Goal: Transaction & Acquisition: Purchase product/service

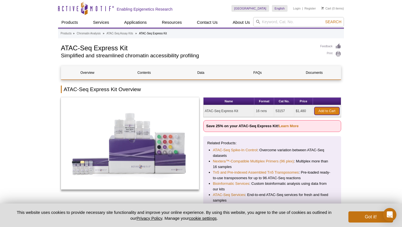
click at [330, 111] on link "Add to Cart" at bounding box center [326, 111] width 25 height 8
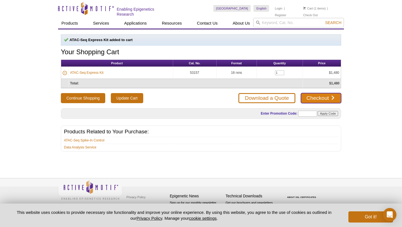
click at [314, 98] on link "Checkout" at bounding box center [321, 98] width 40 height 10
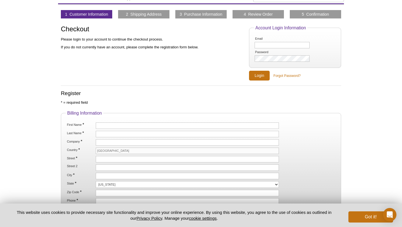
scroll to position [27, 0]
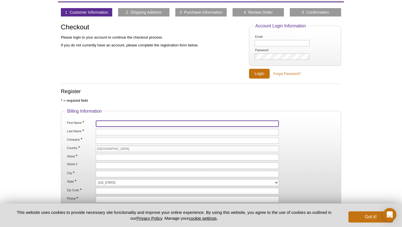
click at [112, 123] on input "First Name *" at bounding box center [187, 123] width 183 height 6
type input "Lab"
type input "Manager"
type input "3150 BAY ROAD"
type input "REDWOOD CITY"
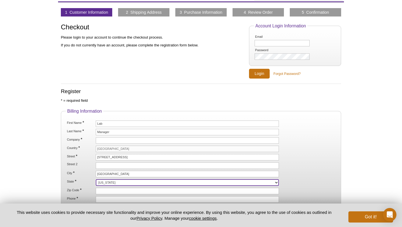
select select "CA"
type input "94063"
type input "5128258083"
type input "labmanger@retro.bio"
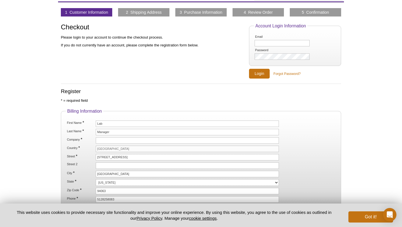
click at [46, 132] on div "Active Motif Logo Enabling Epigenetics Research 1 Search Skip to content Active…" at bounding box center [201, 161] width 402 height 377
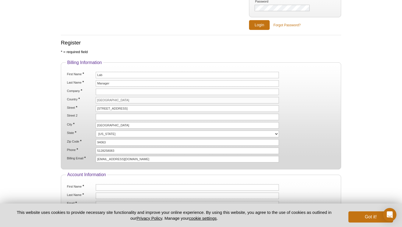
scroll to position [76, 0]
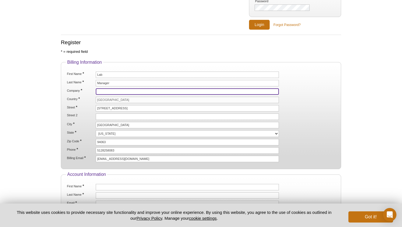
click at [107, 92] on input "Company *" at bounding box center [187, 91] width 183 height 6
type input "Retro Biosciences, Inc."
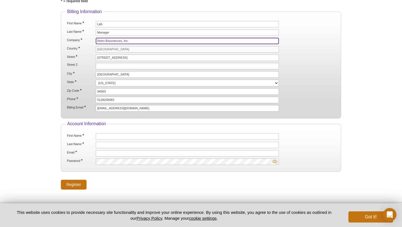
scroll to position [135, 0]
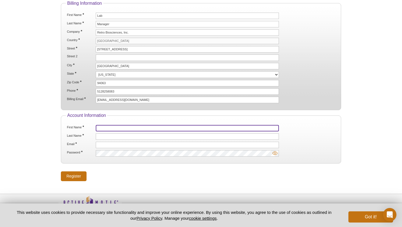
click at [101, 127] on input "First Name *" at bounding box center [187, 128] width 183 height 6
type input "Lab"
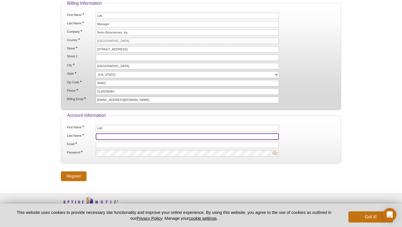
type input "Manager"
type input "labmanger@retro.bio"
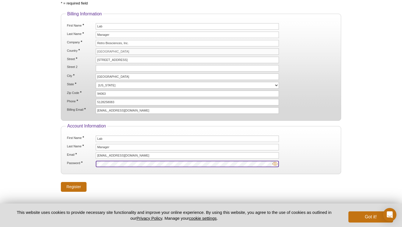
scroll to position [150, 0]
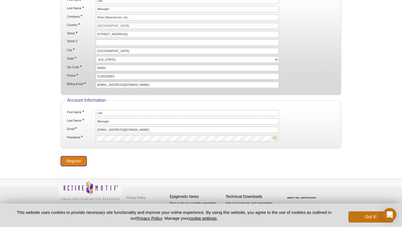
click at [73, 159] on input "Register" at bounding box center [74, 161] width 26 height 10
